Goal: Use online tool/utility: Utilize a website feature to perform a specific function

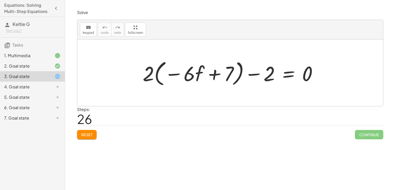
click at [90, 139] on button "Reset" at bounding box center [87, 134] width 20 height 9
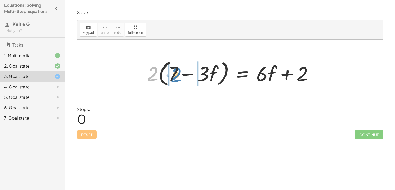
drag, startPoint x: 155, startPoint y: 71, endPoint x: 179, endPoint y: 72, distance: 24.0
click at [179, 72] on div at bounding box center [232, 73] width 176 height 30
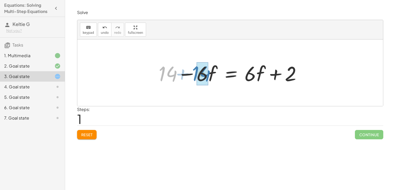
drag, startPoint x: 165, startPoint y: 76, endPoint x: 199, endPoint y: 76, distance: 33.6
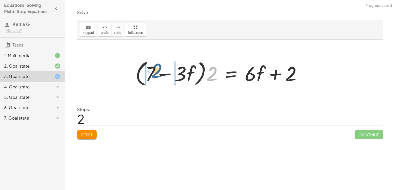
drag, startPoint x: 213, startPoint y: 72, endPoint x: 150, endPoint y: 71, distance: 62.8
click at [150, 71] on div at bounding box center [221, 73] width 176 height 30
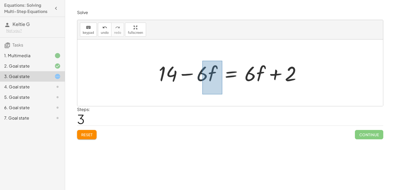
drag, startPoint x: 202, startPoint y: 61, endPoint x: 222, endPoint y: 95, distance: 38.9
click at [222, 95] on div "· 2 · ( + 7 − · 3 · f ) = + · 6 · f + 2 + · 2 · 7 − · 2 · 3 · f = + · 6 · f + 2…" at bounding box center [230, 73] width 306 height 67
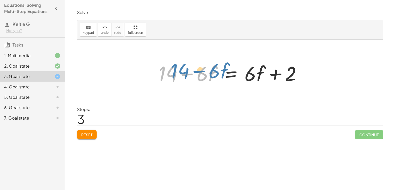
drag, startPoint x: 205, startPoint y: 75, endPoint x: 214, endPoint y: 74, distance: 8.9
click at [214, 74] on div at bounding box center [232, 73] width 152 height 27
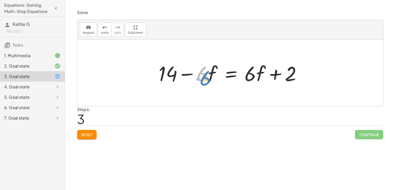
drag, startPoint x: 202, startPoint y: 70, endPoint x: 204, endPoint y: 74, distance: 4.3
click at [204, 74] on div at bounding box center [232, 73] width 152 height 27
drag, startPoint x: 197, startPoint y: 68, endPoint x: 310, endPoint y: 67, distance: 112.5
click at [310, 67] on div "· 2 · ( + 7 − · 3 · f ) = + · 6 · f + 2 + · 2 · 7 − · 2 · 3 · f = + · 6 · f + 2…" at bounding box center [230, 73] width 306 height 67
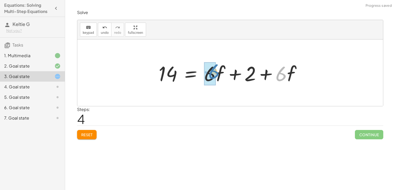
drag, startPoint x: 284, startPoint y: 74, endPoint x: 216, endPoint y: 72, distance: 67.2
click at [216, 72] on div at bounding box center [232, 73] width 152 height 27
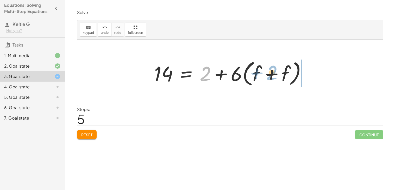
drag, startPoint x: 205, startPoint y: 74, endPoint x: 271, endPoint y: 73, distance: 66.4
click at [271, 73] on div at bounding box center [232, 73] width 161 height 30
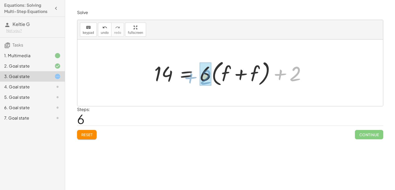
drag, startPoint x: 297, startPoint y: 70, endPoint x: 205, endPoint y: 74, distance: 92.8
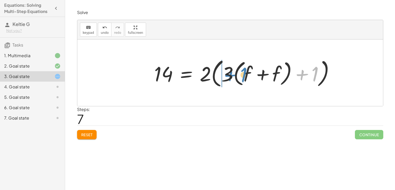
drag, startPoint x: 318, startPoint y: 77, endPoint x: 244, endPoint y: 78, distance: 73.7
click at [244, 78] on div at bounding box center [246, 73] width 189 height 33
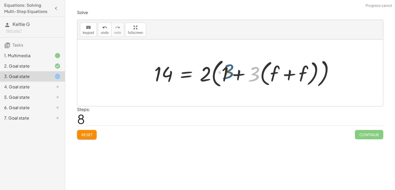
drag, startPoint x: 257, startPoint y: 76, endPoint x: 230, endPoint y: 73, distance: 26.4
click at [230, 73] on div at bounding box center [246, 73] width 189 height 33
drag, startPoint x: 255, startPoint y: 74, endPoint x: 281, endPoint y: 76, distance: 25.3
click at [281, 76] on div at bounding box center [246, 73] width 189 height 33
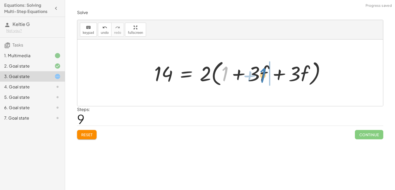
drag, startPoint x: 225, startPoint y: 74, endPoint x: 263, endPoint y: 75, distance: 38.0
click at [263, 75] on div at bounding box center [242, 73] width 181 height 30
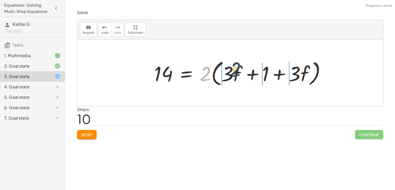
drag, startPoint x: 204, startPoint y: 77, endPoint x: 234, endPoint y: 73, distance: 30.2
click at [234, 73] on div at bounding box center [242, 73] width 181 height 30
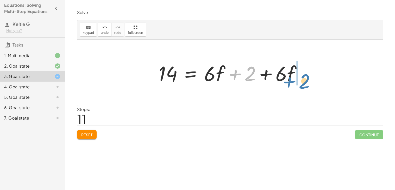
drag, startPoint x: 249, startPoint y: 76, endPoint x: 303, endPoint y: 84, distance: 54.7
click at [303, 84] on div at bounding box center [232, 73] width 152 height 27
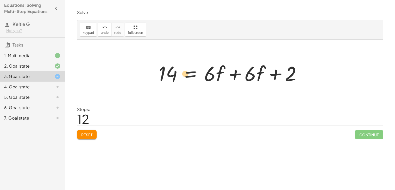
drag, startPoint x: 161, startPoint y: 63, endPoint x: 171, endPoint y: 63, distance: 10.7
click at [171, 63] on div at bounding box center [232, 73] width 152 height 27
drag, startPoint x: 293, startPoint y: 73, endPoint x: 127, endPoint y: 78, distance: 165.7
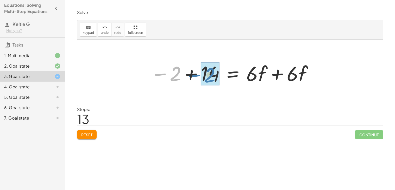
drag, startPoint x: 172, startPoint y: 76, endPoint x: 207, endPoint y: 78, distance: 34.4
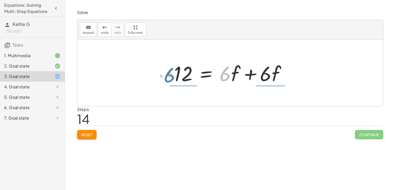
drag, startPoint x: 229, startPoint y: 74, endPoint x: 174, endPoint y: 75, distance: 54.7
click at [174, 75] on div at bounding box center [231, 73] width 121 height 27
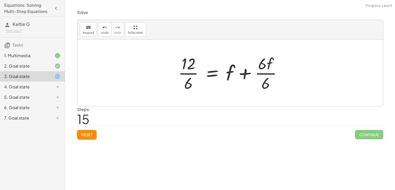
click at [188, 85] on div at bounding box center [233, 73] width 114 height 40
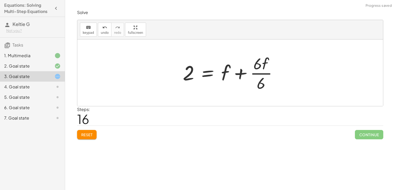
click at [257, 63] on div at bounding box center [232, 73] width 104 height 40
click at [261, 82] on div at bounding box center [232, 73] width 104 height 40
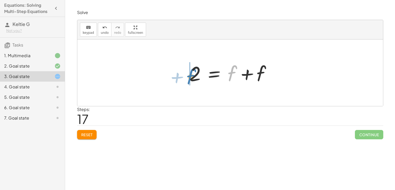
drag, startPoint x: 234, startPoint y: 71, endPoint x: 192, endPoint y: 74, distance: 41.8
click at [192, 74] on div at bounding box center [232, 73] width 91 height 27
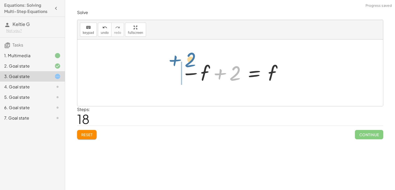
drag, startPoint x: 236, startPoint y: 77, endPoint x: 191, endPoint y: 63, distance: 46.9
click at [191, 63] on div at bounding box center [232, 73] width 107 height 26
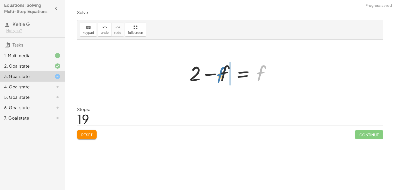
drag, startPoint x: 260, startPoint y: 74, endPoint x: 220, endPoint y: 76, distance: 40.1
click at [220, 76] on div at bounding box center [232, 73] width 91 height 27
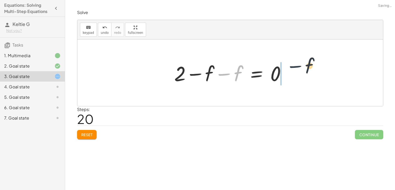
drag, startPoint x: 224, startPoint y: 76, endPoint x: 296, endPoint y: 70, distance: 71.7
click at [296, 70] on div "· 2 · ( + 7 − · 3 · f ) = + · 6 · f + 2 + · 2 · 7 − · 2 · 3 · f = + · 6 · f + 2…" at bounding box center [230, 73] width 306 height 67
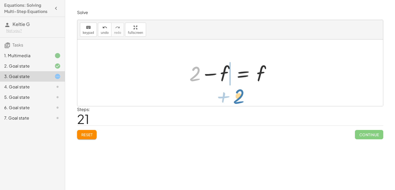
drag, startPoint x: 195, startPoint y: 74, endPoint x: 241, endPoint y: 88, distance: 48.4
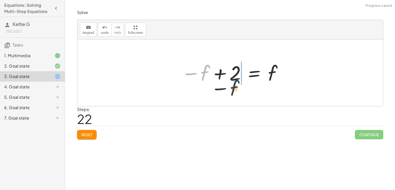
drag, startPoint x: 206, startPoint y: 71, endPoint x: 241, endPoint y: 89, distance: 38.4
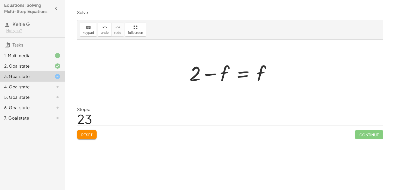
click at [96, 133] on button "Reset" at bounding box center [87, 134] width 20 height 9
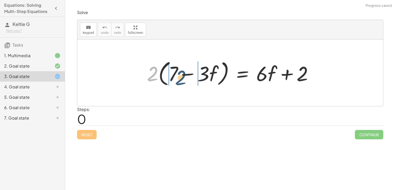
drag, startPoint x: 153, startPoint y: 72, endPoint x: 181, endPoint y: 76, distance: 28.9
click at [181, 76] on div at bounding box center [232, 73] width 176 height 30
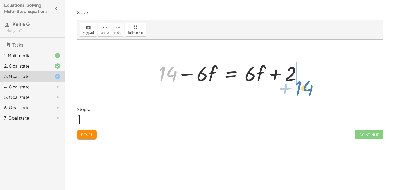
drag, startPoint x: 172, startPoint y: 76, endPoint x: 308, endPoint y: 90, distance: 136.4
click at [308, 90] on div "· 2 · ( + 7 − · 3 · f ) = + · 6 · f + 2 + · 2 · 7 − · 2 · 3 · f = + · 6 · f + 2…" at bounding box center [230, 73] width 306 height 67
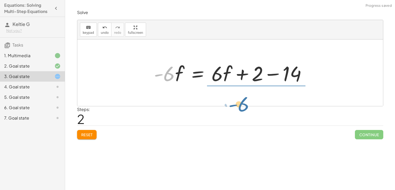
drag, startPoint x: 165, startPoint y: 75, endPoint x: 242, endPoint y: 100, distance: 81.0
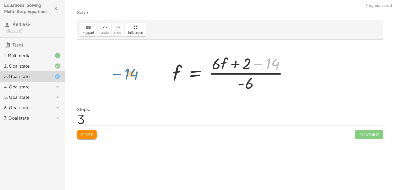
drag, startPoint x: 277, startPoint y: 63, endPoint x: 135, endPoint y: 73, distance: 142.3
click at [135, 73] on div "· 2 · ( + 7 − · 3 · f ) = + · 6 · f + 2 + · 2 · 7 − · 2 · 3 · f = + · 6 · f + 2…" at bounding box center [230, 73] width 306 height 67
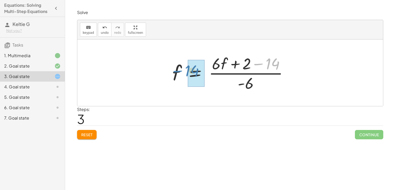
drag, startPoint x: 278, startPoint y: 58, endPoint x: 197, endPoint y: 65, distance: 81.0
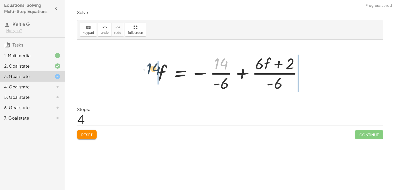
drag, startPoint x: 227, startPoint y: 65, endPoint x: 158, endPoint y: 70, distance: 68.4
click at [158, 70] on div at bounding box center [232, 73] width 154 height 40
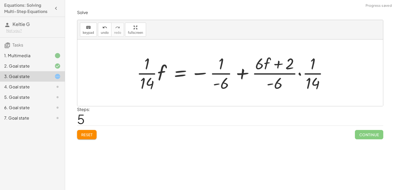
click at [223, 72] on div at bounding box center [234, 73] width 201 height 40
click at [149, 83] on div at bounding box center [234, 73] width 201 height 40
click at [310, 77] on div at bounding box center [234, 73] width 201 height 40
click at [84, 133] on span "Reset" at bounding box center [86, 135] width 11 height 5
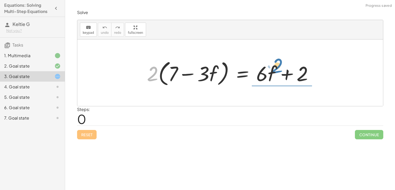
drag, startPoint x: 153, startPoint y: 71, endPoint x: 277, endPoint y: 67, distance: 124.8
click at [277, 67] on div at bounding box center [232, 73] width 176 height 30
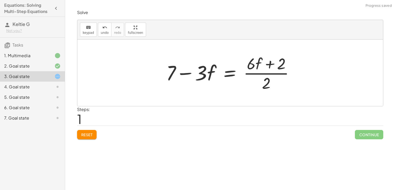
click at [267, 80] on div at bounding box center [232, 73] width 137 height 40
click at [265, 72] on div at bounding box center [232, 73] width 137 height 40
drag, startPoint x: 266, startPoint y: 81, endPoint x: 162, endPoint y: 66, distance: 105.3
click at [162, 66] on div "· 2 · ( + 7 − · 3 · f ) = + · 6 · f + 2 · 2 · 2 + 7 − · 3 · f = + · 6 · f + 2 ·…" at bounding box center [230, 73] width 144 height 43
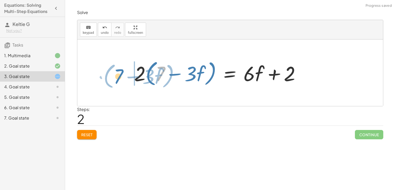
drag, startPoint x: 161, startPoint y: 70, endPoint x: 122, endPoint y: 73, distance: 39.9
click at [122, 73] on div "· 2 · ( + 7 − · 3 · f ) = + · 6 · f + 2 + 7 − · 3 · f = · ( + · 6 · f + 2 ) · 2…" at bounding box center [230, 73] width 306 height 67
